Goal: Find specific fact

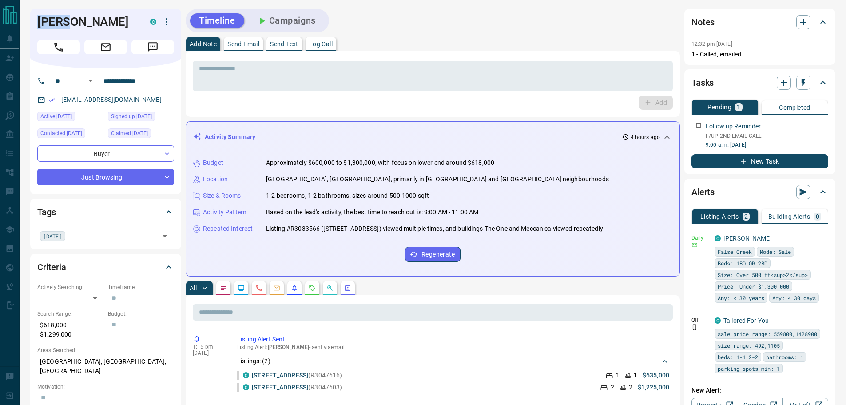
drag, startPoint x: 64, startPoint y: 22, endPoint x: 32, endPoint y: 22, distance: 32.4
click at [32, 22] on div "[PERSON_NAME]" at bounding box center [105, 39] width 151 height 60
copy h1 "[PERSON_NAME]"
drag, startPoint x: 159, startPoint y: 82, endPoint x: 107, endPoint y: 82, distance: 52.0
click at [107, 82] on input "**********" at bounding box center [134, 81] width 69 height 14
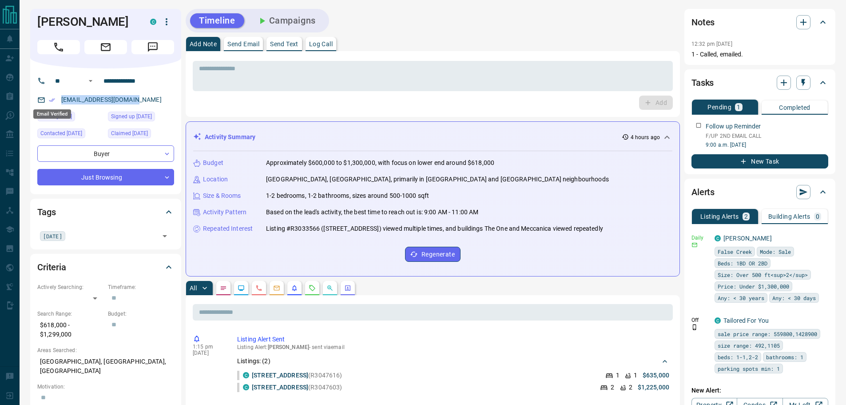
drag, startPoint x: 127, startPoint y: 98, endPoint x: 54, endPoint y: 100, distance: 73.4
click at [54, 100] on div "[EMAIL_ADDRESS][DOMAIN_NAME]" at bounding box center [105, 99] width 137 height 15
copy link "[EMAIL_ADDRESS][DOMAIN_NAME]"
click at [121, 356] on p "[GEOGRAPHIC_DATA], [GEOGRAPHIC_DATA], [GEOGRAPHIC_DATA]" at bounding box center [105, 366] width 137 height 24
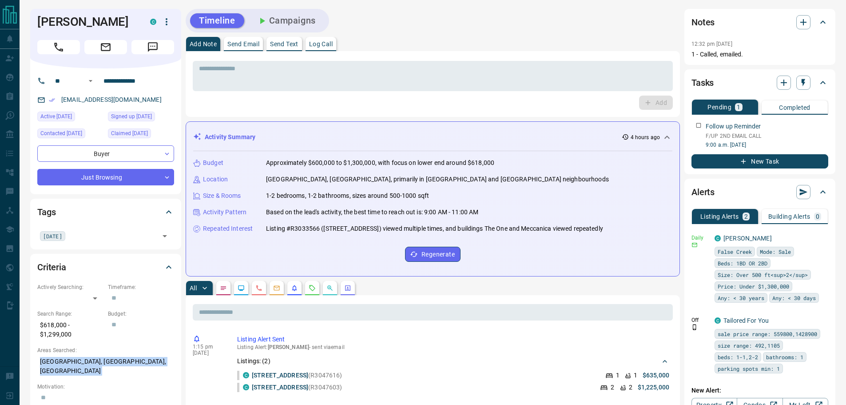
click at [121, 356] on p "[GEOGRAPHIC_DATA], [GEOGRAPHIC_DATA], [GEOGRAPHIC_DATA]" at bounding box center [105, 366] width 137 height 24
copy p "[GEOGRAPHIC_DATA], [GEOGRAPHIC_DATA], [GEOGRAPHIC_DATA]"
click at [70, 334] on p "$618,000 - $1,299,000" at bounding box center [70, 330] width 66 height 24
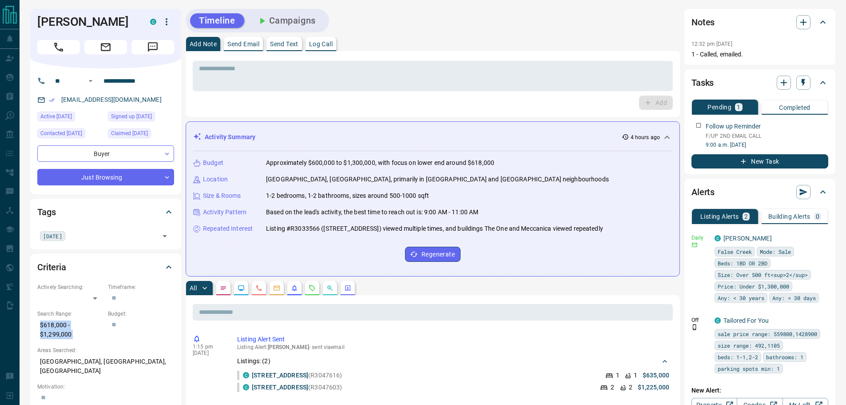
copy p "$618,000 - $1,299,000"
click at [283, 14] on button "Campaigns" at bounding box center [286, 20] width 77 height 15
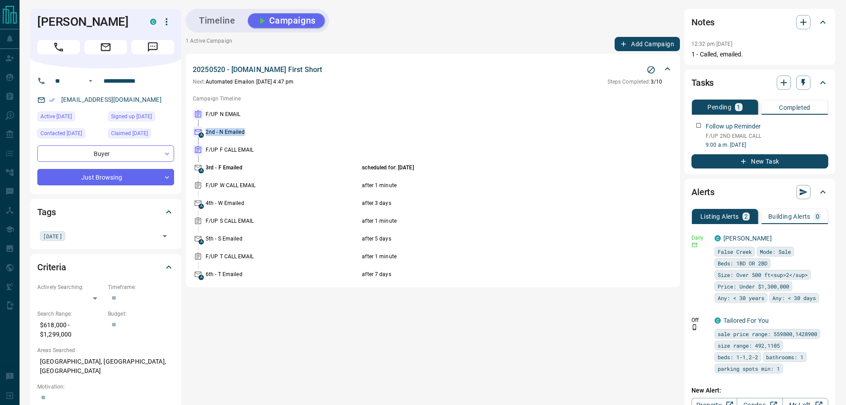
drag, startPoint x: 202, startPoint y: 132, endPoint x: 264, endPoint y: 132, distance: 61.8
click at [264, 132] on div "A 2nd - N Emailed" at bounding box center [433, 132] width 480 height 11
